Goal: Navigation & Orientation: Find specific page/section

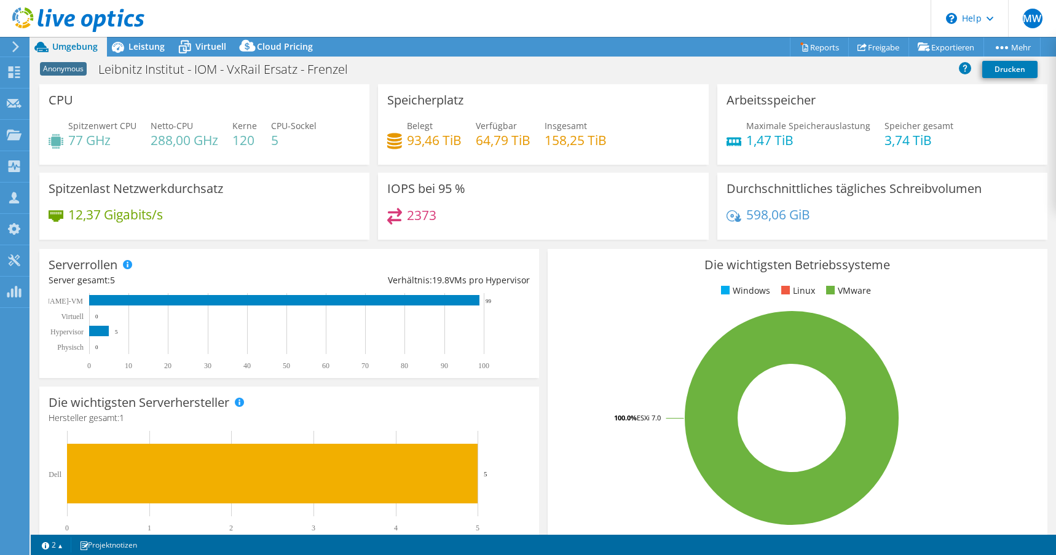
select select "USD"
click at [11, 75] on use at bounding box center [15, 72] width 12 height 12
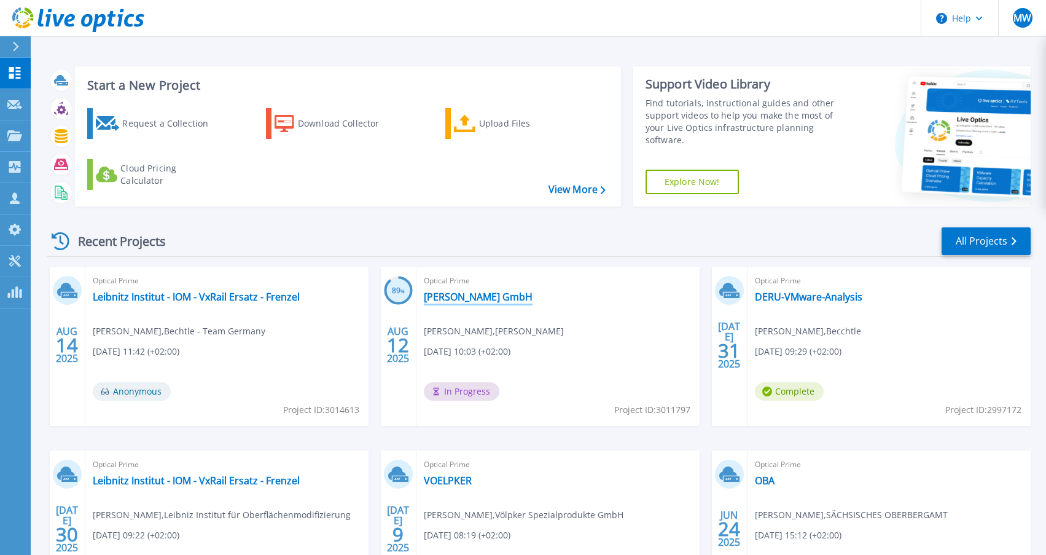
click at [480, 299] on link "[PERSON_NAME] GmbH" at bounding box center [478, 297] width 109 height 12
